Goal: Task Accomplishment & Management: Use online tool/utility

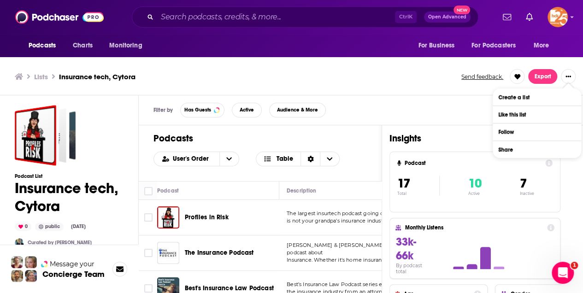
click at [346, 75] on ul "Lists Insurance tech, Cytora" at bounding box center [233, 76] width 437 height 9
click at [541, 111] on span "Split View" at bounding box center [531, 109] width 23 height 5
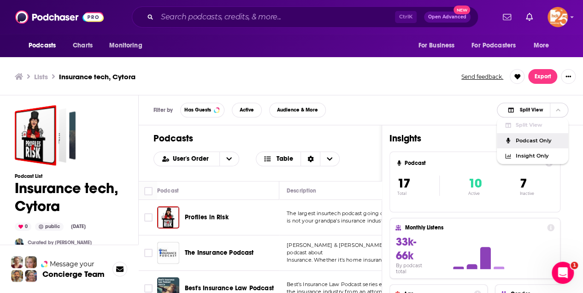
click at [529, 139] on span "Podcast Only" at bounding box center [539, 140] width 46 height 5
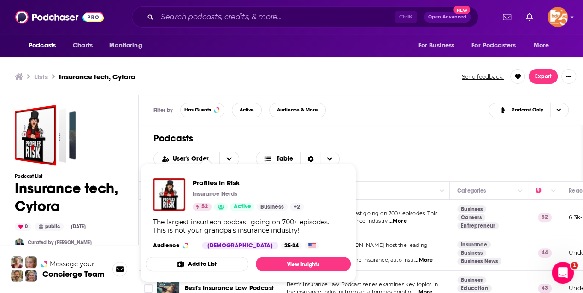
click at [193, 218] on div "Profiles in Risk Insurance Nerds 52 Active Business + 2 The largest insurtech p…" at bounding box center [248, 214] width 205 height 86
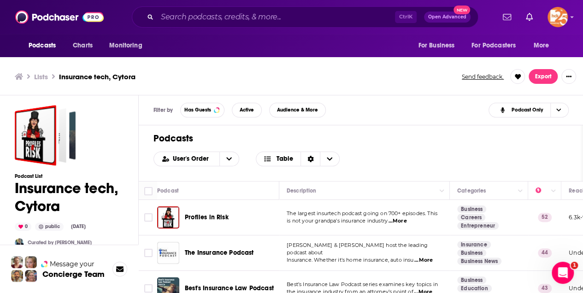
click at [381, 203] on td "The largest insurtech podcast going on 700+ episodes. This is not your grandpa'…" at bounding box center [364, 218] width 171 height 36
click at [221, 216] on div "Podcasts Charts Monitoring Ctrl K Open Advanced New For Business For Podcasters…" at bounding box center [291, 148] width 583 height 296
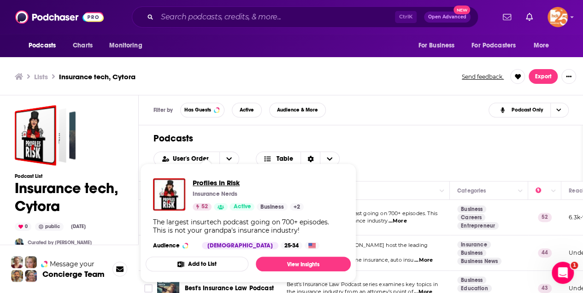
click at [214, 182] on span "Profiles in Risk" at bounding box center [248, 182] width 111 height 9
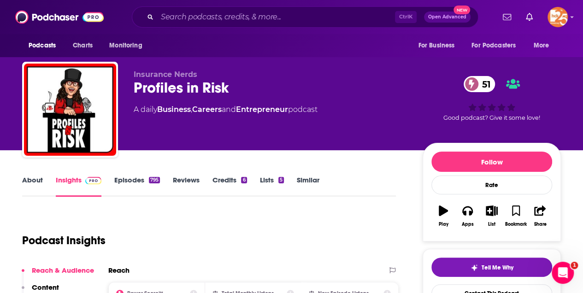
click at [33, 180] on link "About" at bounding box center [32, 186] width 21 height 21
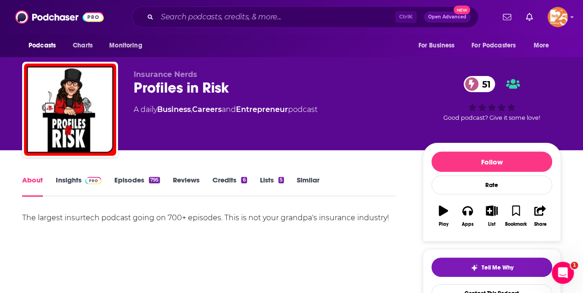
click at [68, 180] on link "Insights" at bounding box center [79, 186] width 46 height 21
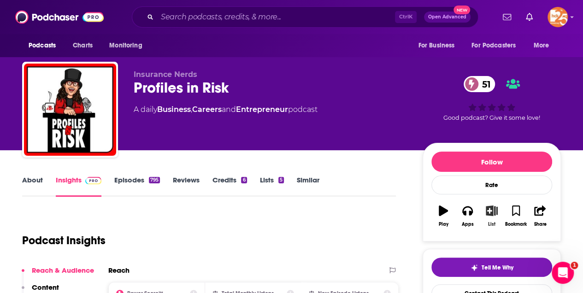
click at [492, 208] on icon "button" at bounding box center [492, 211] width 12 height 10
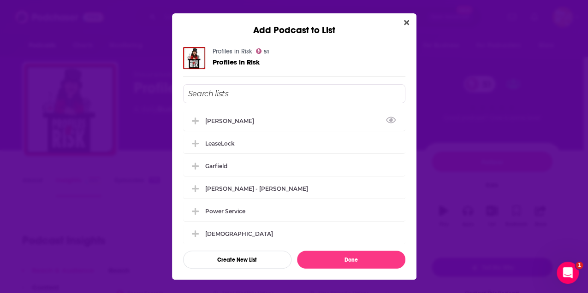
click at [221, 92] on input "Add Podcast To List" at bounding box center [294, 93] width 222 height 19
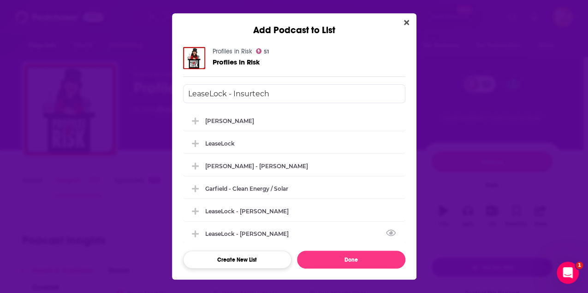
type input "LeaseLock - Insurtech"
click at [240, 255] on button "Create New List" at bounding box center [237, 260] width 108 height 18
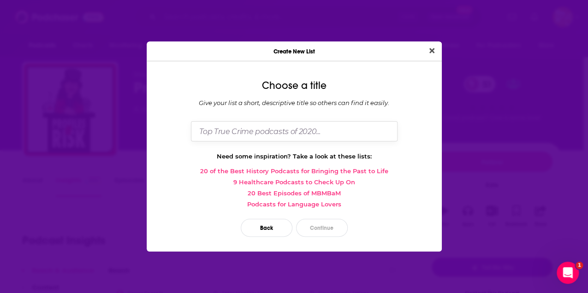
click at [237, 132] on input "Dialog" at bounding box center [294, 131] width 207 height 20
type input "LeaseLock - insurtech"
click at [326, 230] on button "Continue" at bounding box center [322, 228] width 52 height 18
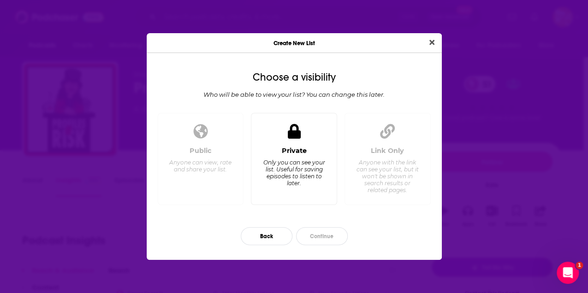
click at [317, 142] on div "Private Only you can see your list. Useful for saving episodes to listen to lat…" at bounding box center [294, 159] width 86 height 93
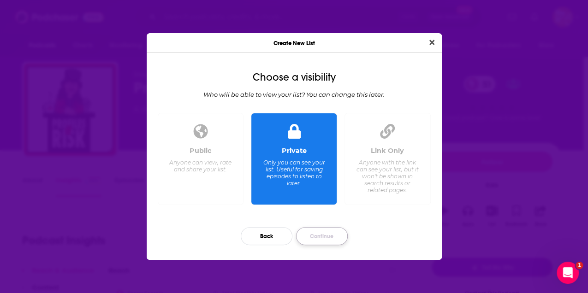
click at [322, 232] on button "Continue" at bounding box center [322, 236] width 52 height 18
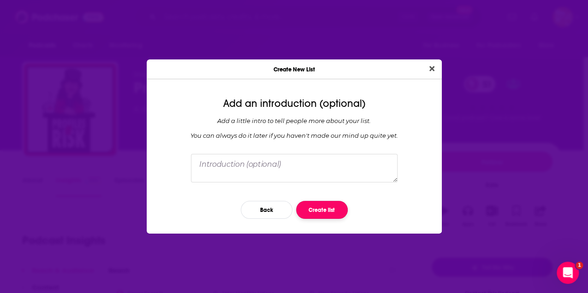
click at [325, 210] on button "Create list" at bounding box center [322, 210] width 52 height 18
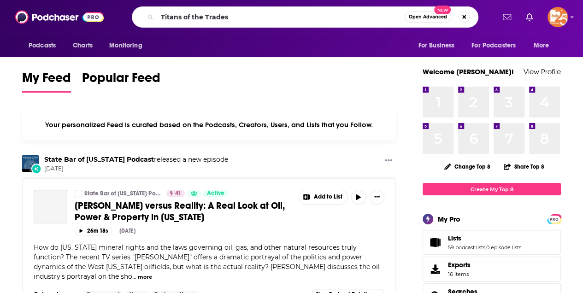
type input "Titans of the Trades"
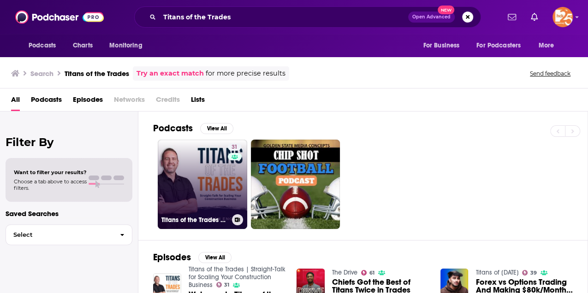
click at [176, 192] on link "31 Titans of the Trades | Straight-Talk for Scaling Your Construction Business" at bounding box center [202, 184] width 89 height 89
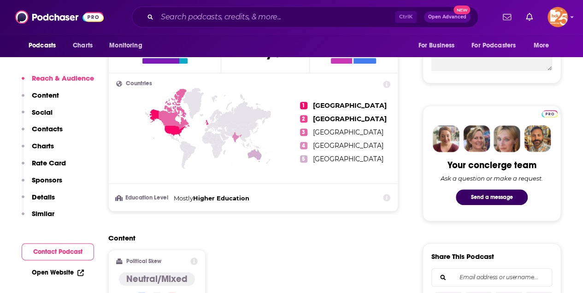
scroll to position [553, 0]
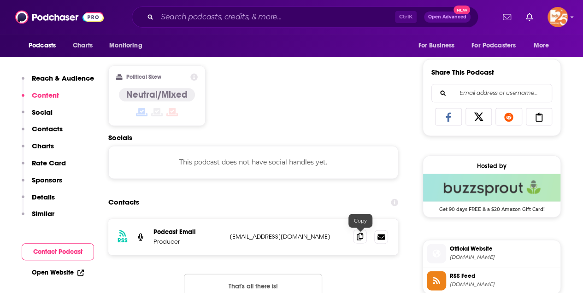
click at [362, 237] on icon at bounding box center [360, 236] width 6 height 7
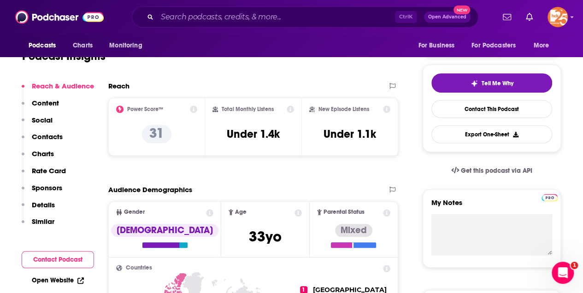
scroll to position [0, 0]
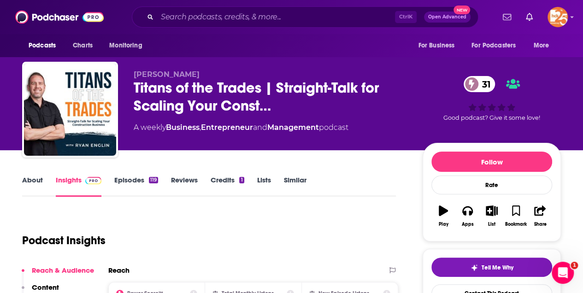
click at [30, 180] on link "About" at bounding box center [32, 186] width 21 height 21
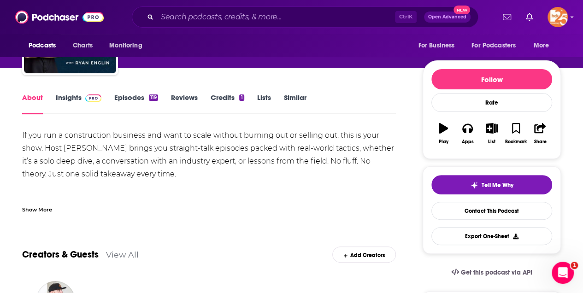
scroll to position [92, 0]
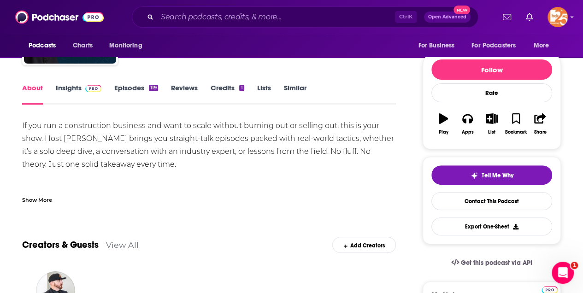
click at [46, 202] on div "Show More" at bounding box center [37, 199] width 30 height 9
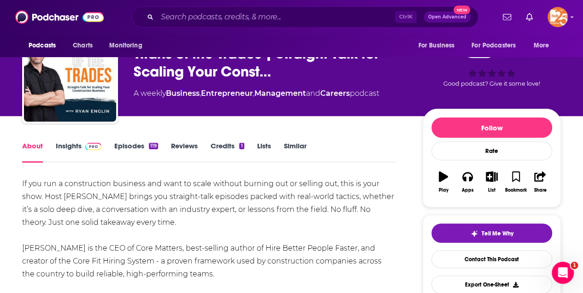
scroll to position [0, 0]
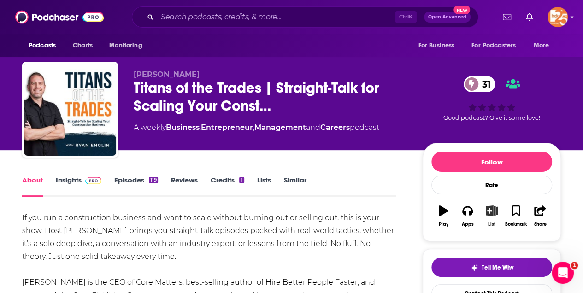
click at [491, 210] on icon "button" at bounding box center [492, 211] width 12 height 10
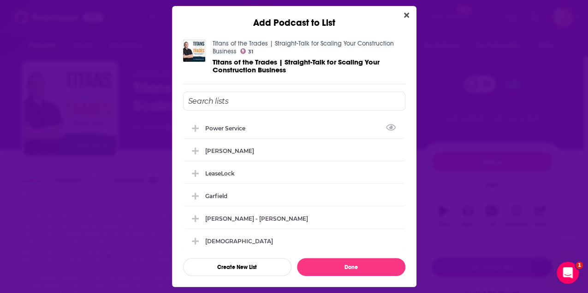
click at [215, 104] on input "Add Podcast To List" at bounding box center [294, 101] width 222 height 19
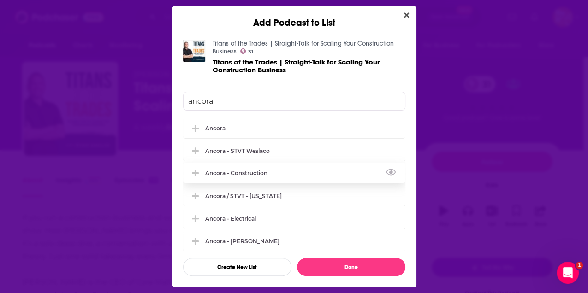
click at [229, 178] on div "Ancora - Construction" at bounding box center [294, 173] width 222 height 20
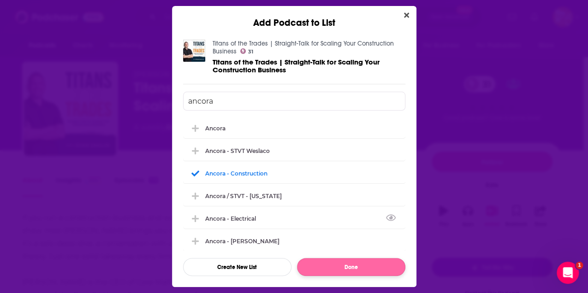
type input "ancora"
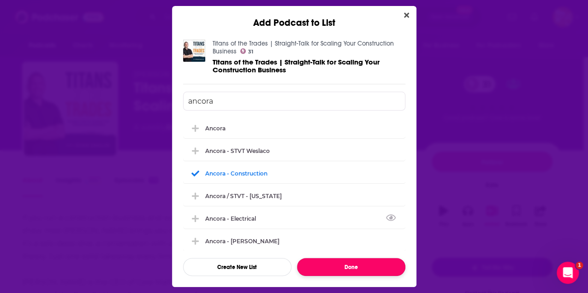
click at [362, 273] on button "Done" at bounding box center [351, 267] width 108 height 18
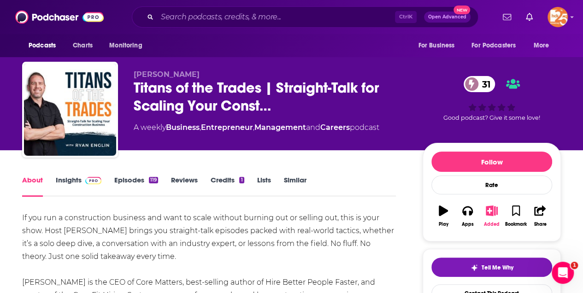
click at [495, 208] on icon "button" at bounding box center [492, 211] width 12 height 10
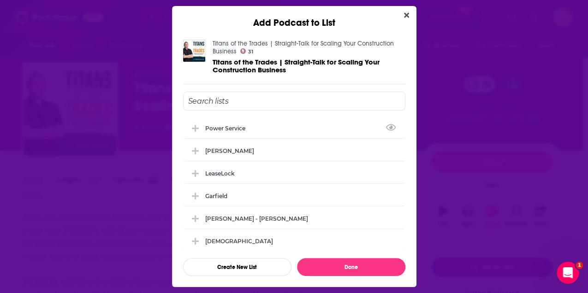
click at [208, 101] on input "Add Podcast To List" at bounding box center [294, 101] width 222 height 19
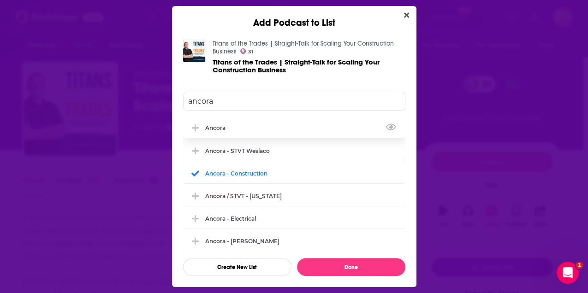
click at [213, 129] on div "Ancora" at bounding box center [218, 128] width 26 height 7
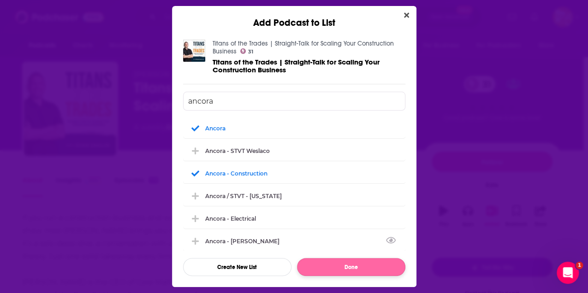
type input "ancora"
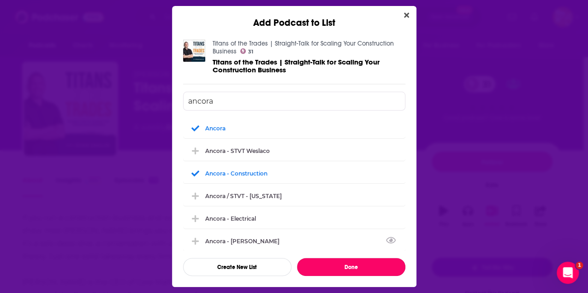
click at [363, 267] on button "Done" at bounding box center [351, 267] width 108 height 18
